Goal: Transaction & Acquisition: Register for event/course

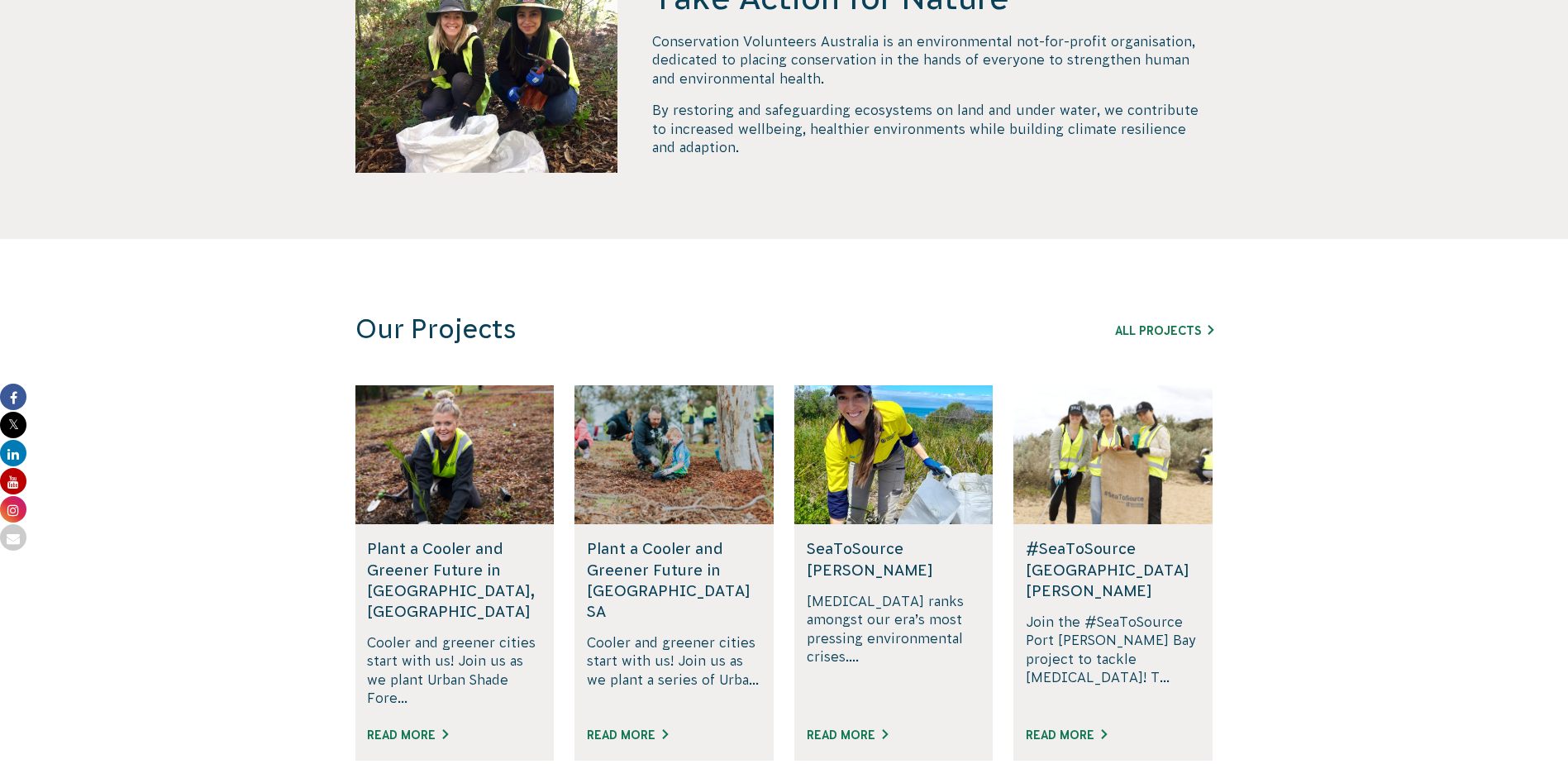
scroll to position [826, 0]
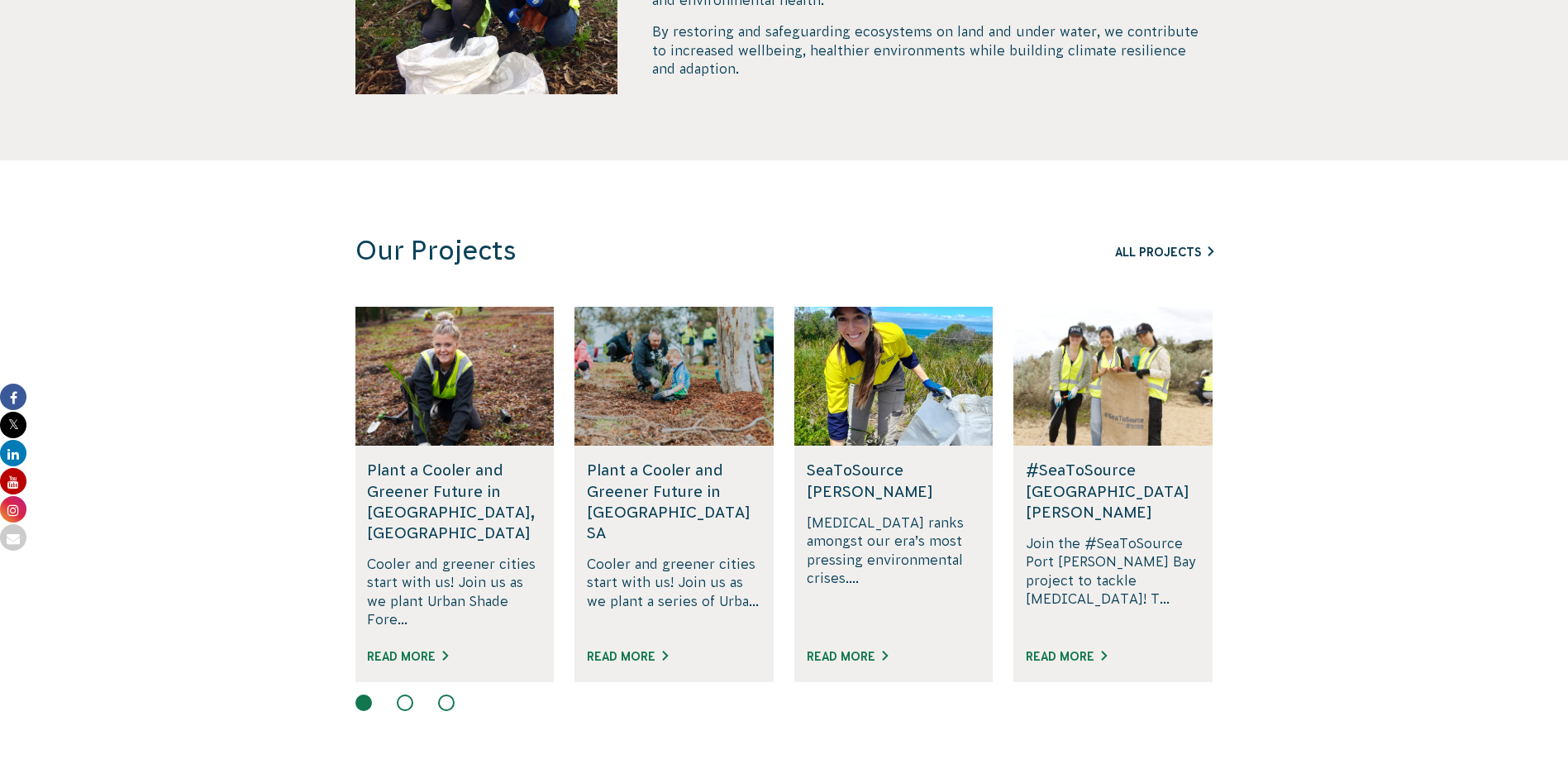
click at [1178, 253] on link "All Projects" at bounding box center [1164, 252] width 99 height 13
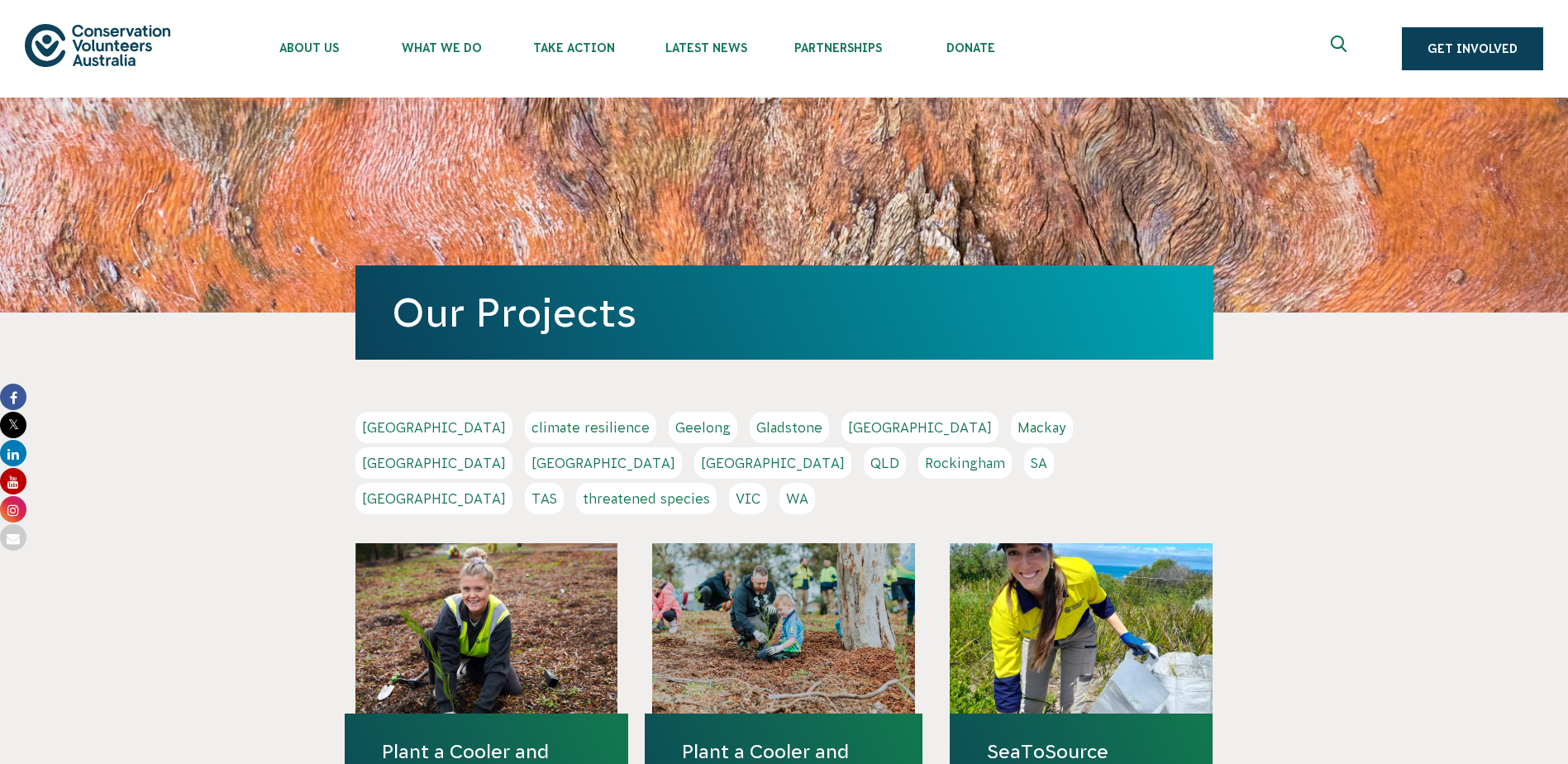
click at [815, 483] on link "WA" at bounding box center [796, 498] width 36 height 32
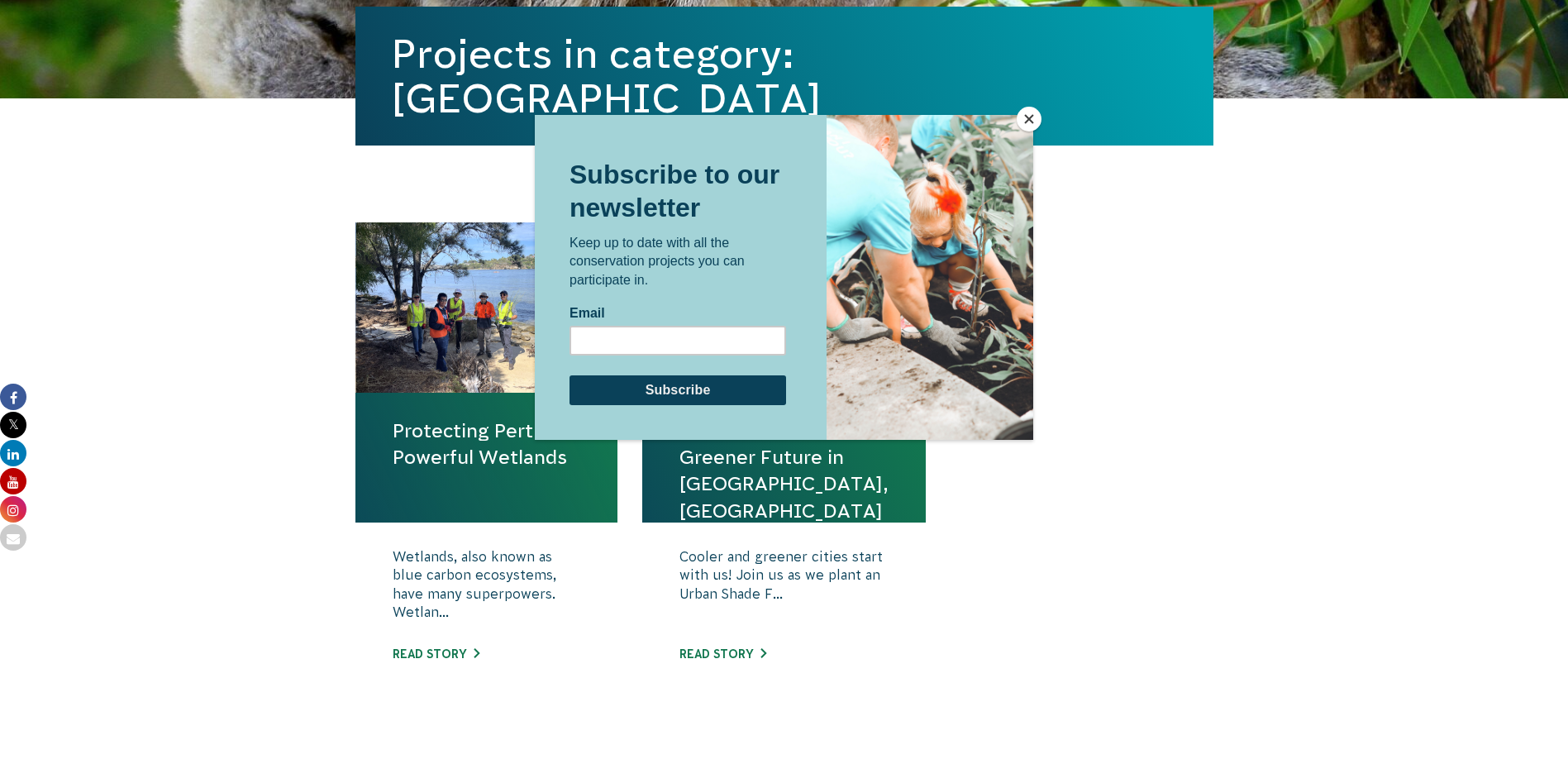
scroll to position [414, 0]
click at [59, 251] on div at bounding box center [784, 382] width 1568 height 764
click at [1030, 120] on button "Close" at bounding box center [1030, 119] width 25 height 25
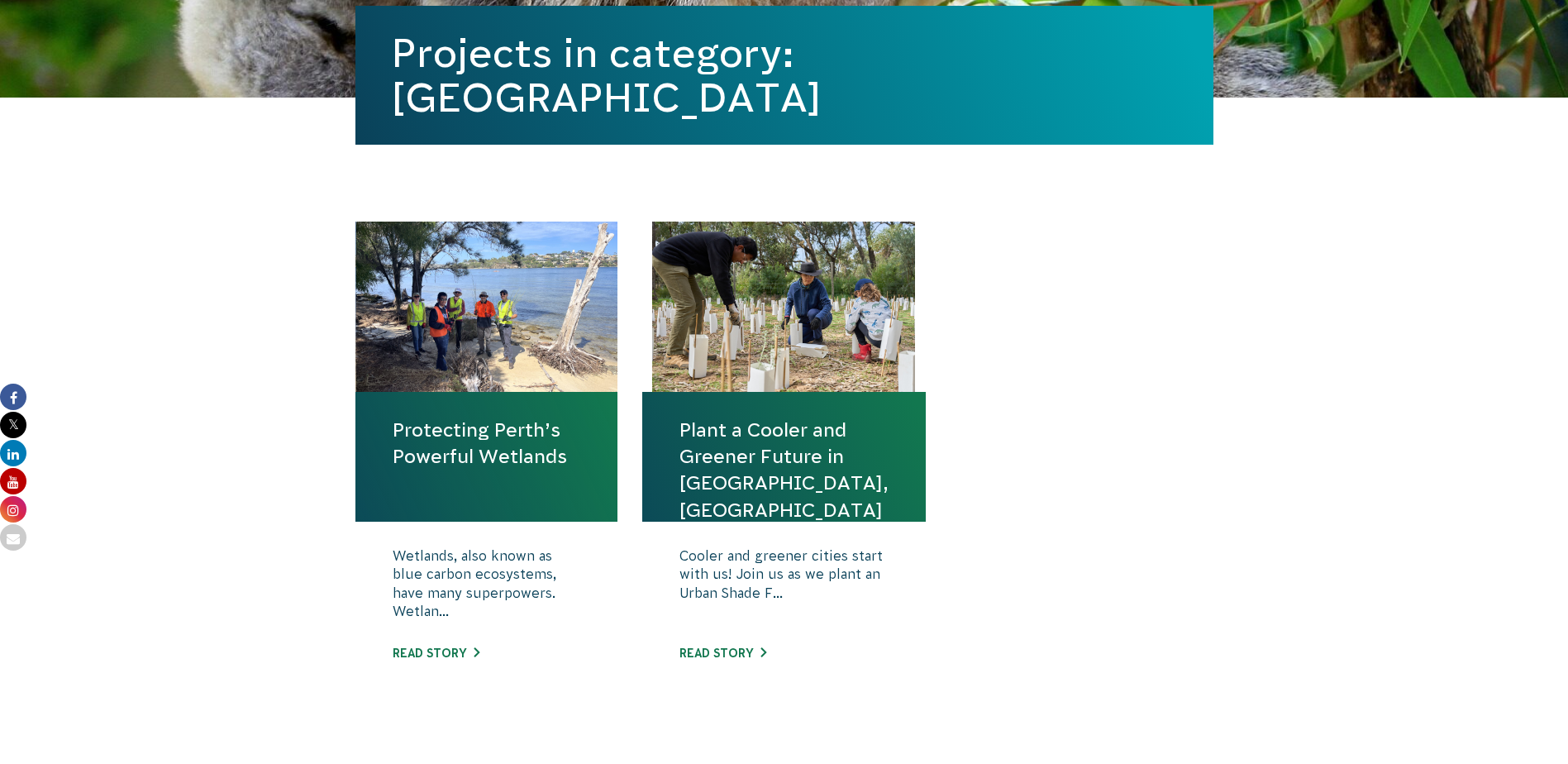
click at [499, 424] on link "Protecting Perth’s Powerful Wetlands" at bounding box center [487, 442] width 188 height 53
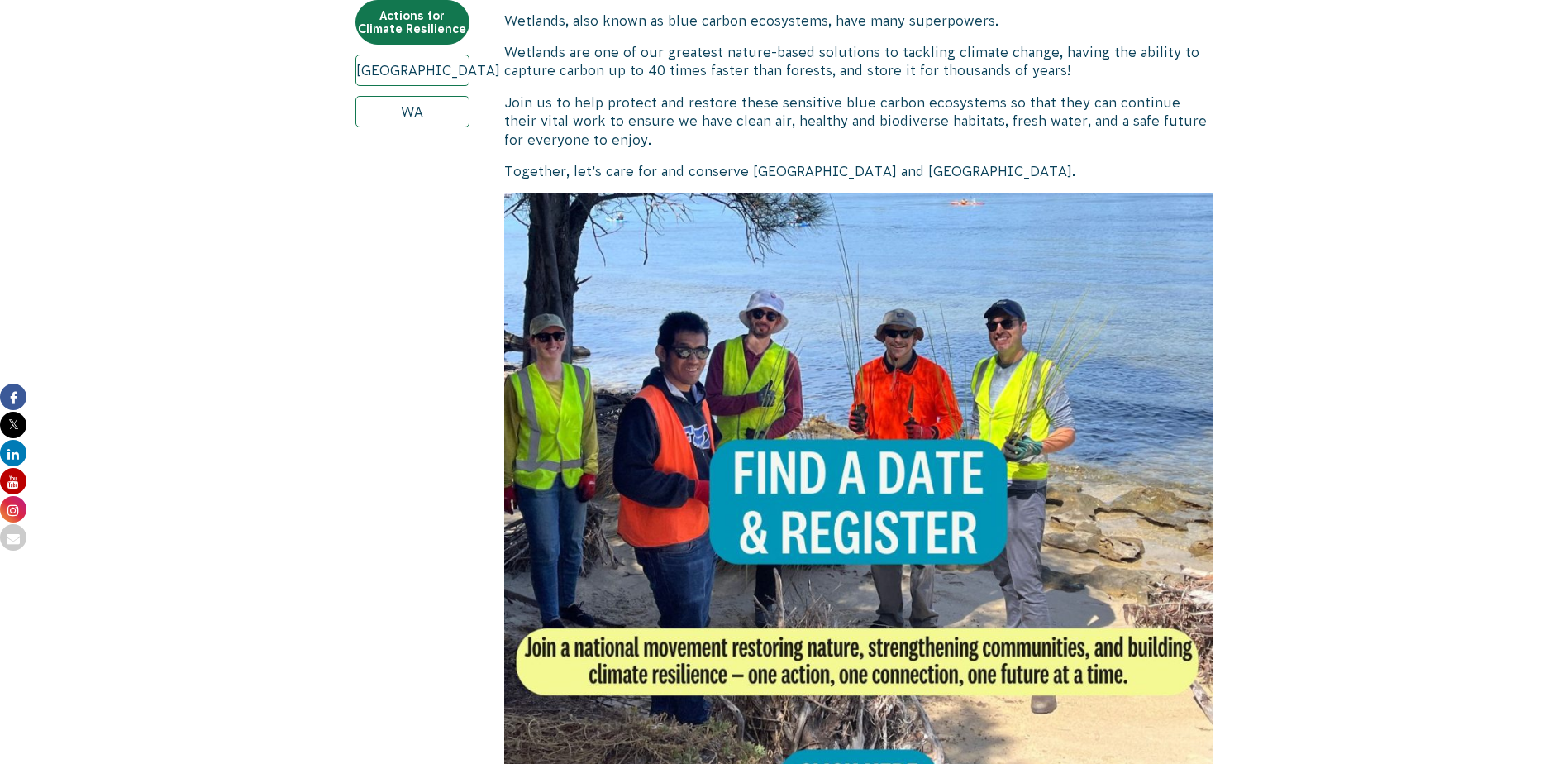
scroll to position [661, 0]
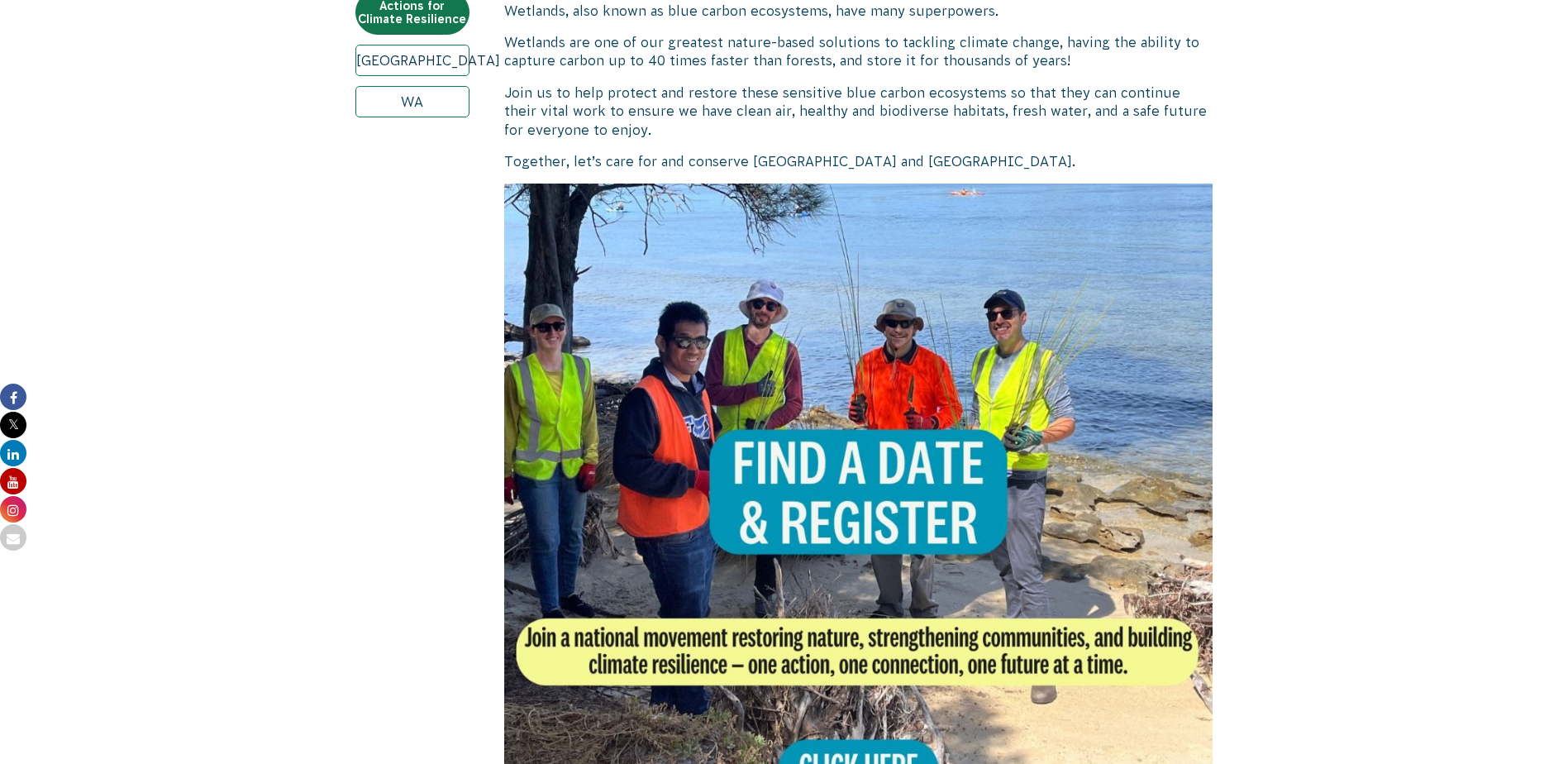
click at [392, 50] on link "Perth" at bounding box center [412, 60] width 114 height 32
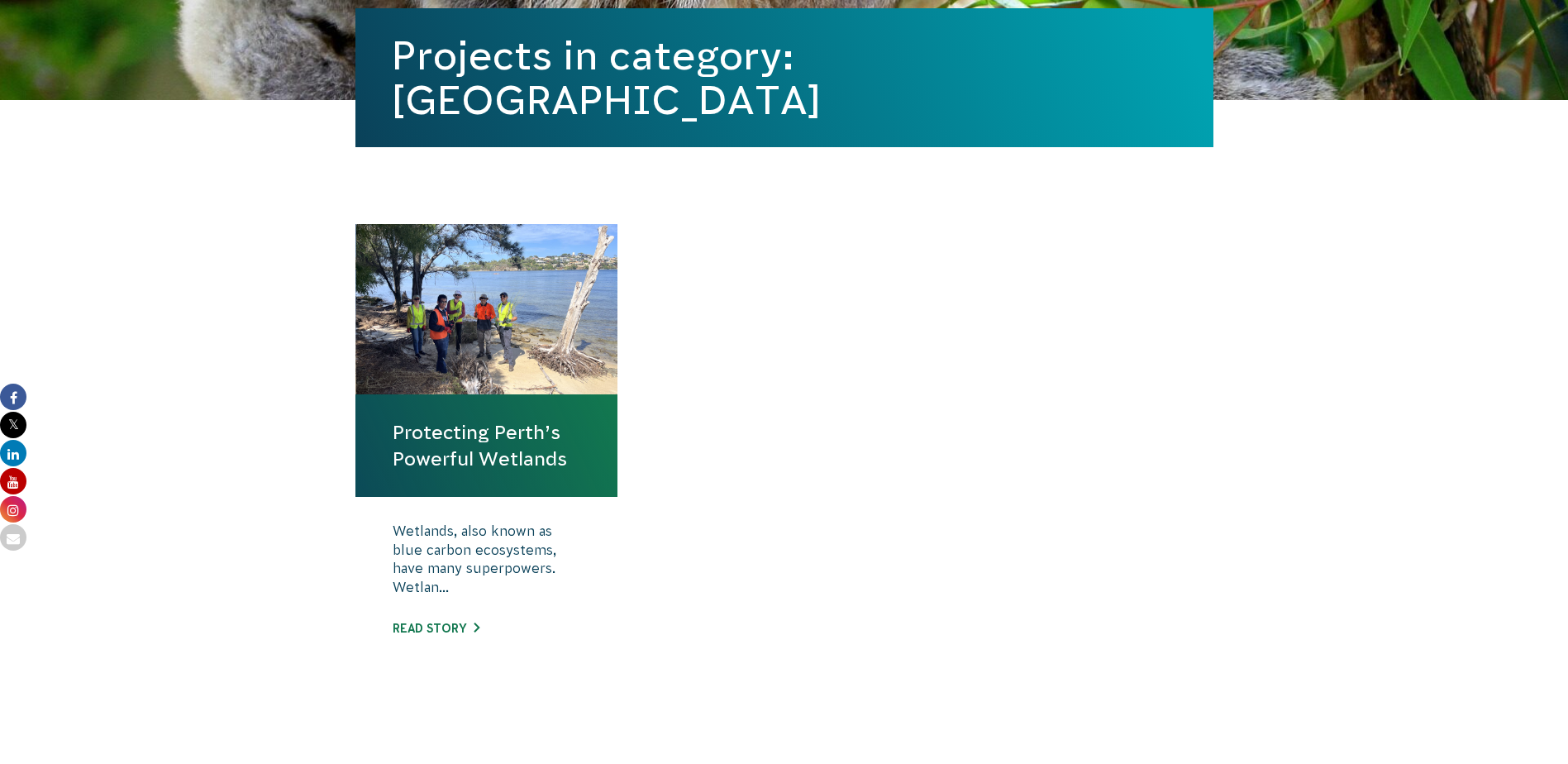
scroll to position [414, 0]
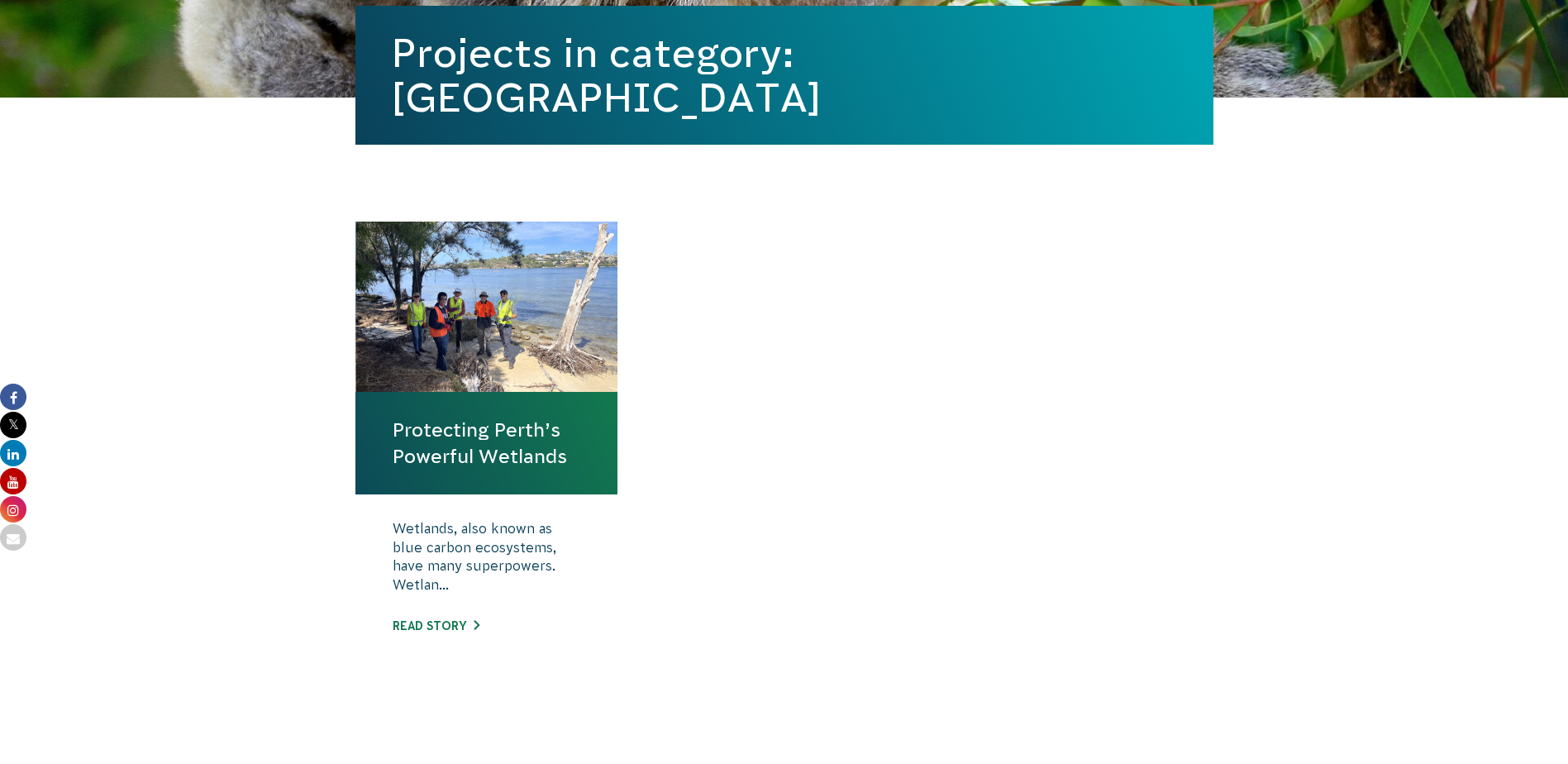
click at [540, 443] on link "Protecting Perth’s Powerful Wetlands" at bounding box center [487, 442] width 188 height 53
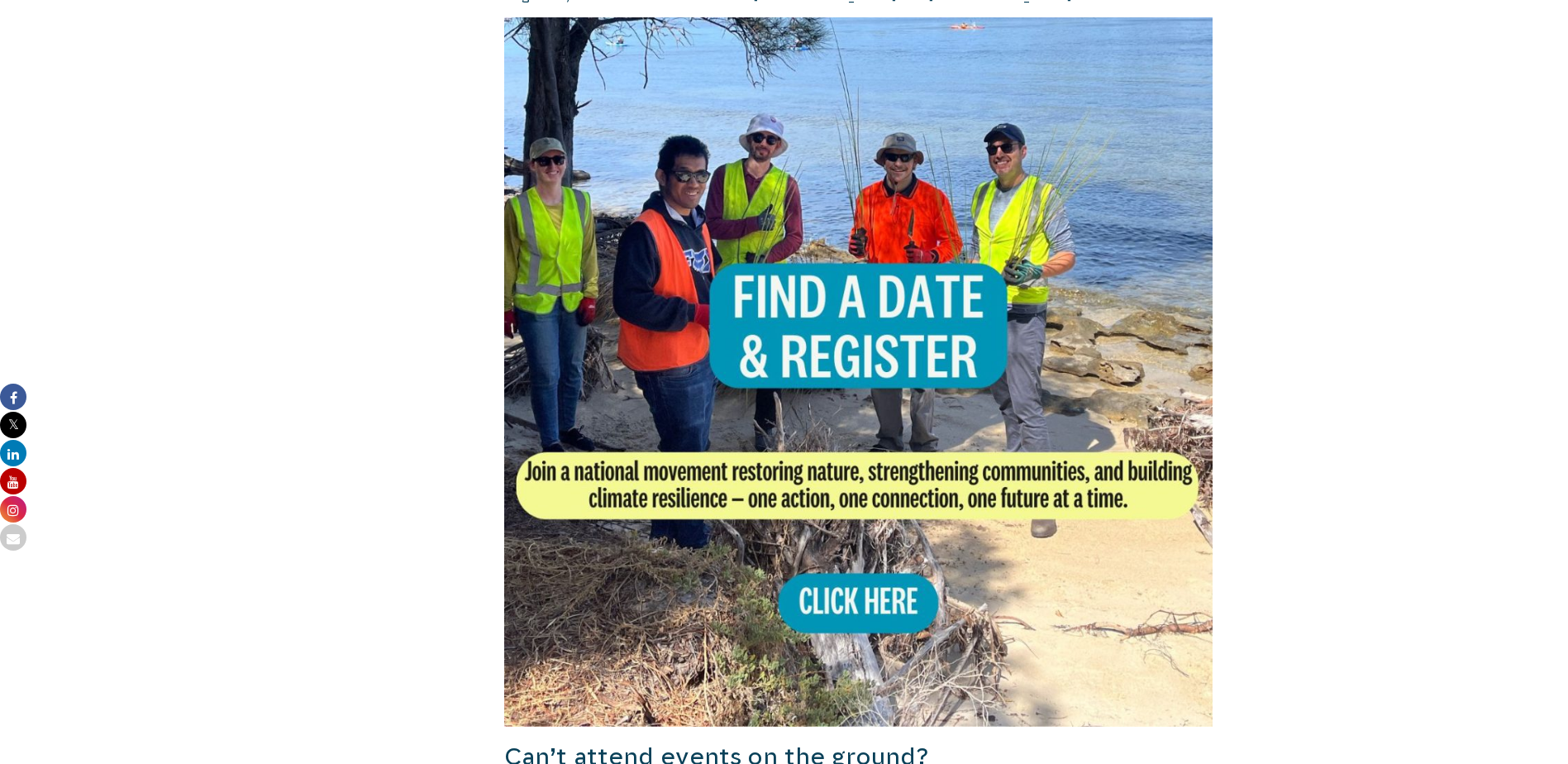
scroll to position [826, 0]
click at [794, 346] on img at bounding box center [858, 372] width 709 height 709
